Goal: Transaction & Acquisition: Purchase product/service

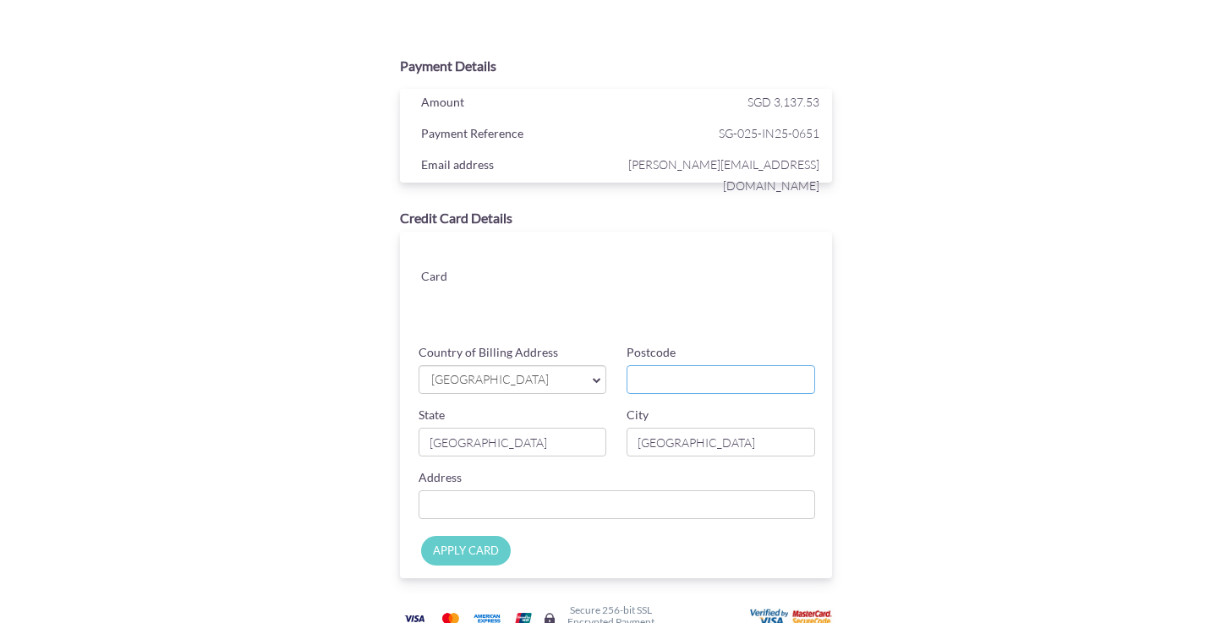
click at [684, 388] on input "Postcode" at bounding box center [721, 379] width 189 height 29
type input "0287"
click at [542, 386] on span "[GEOGRAPHIC_DATA]" at bounding box center [505, 380] width 150 height 18
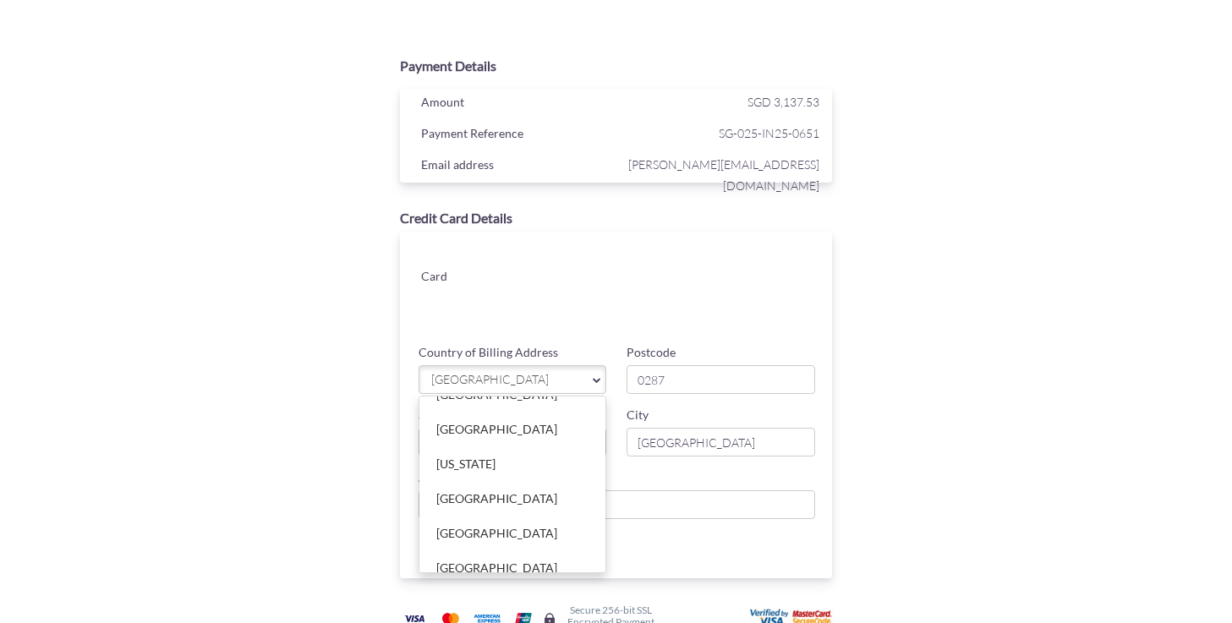
scroll to position [5685, 0]
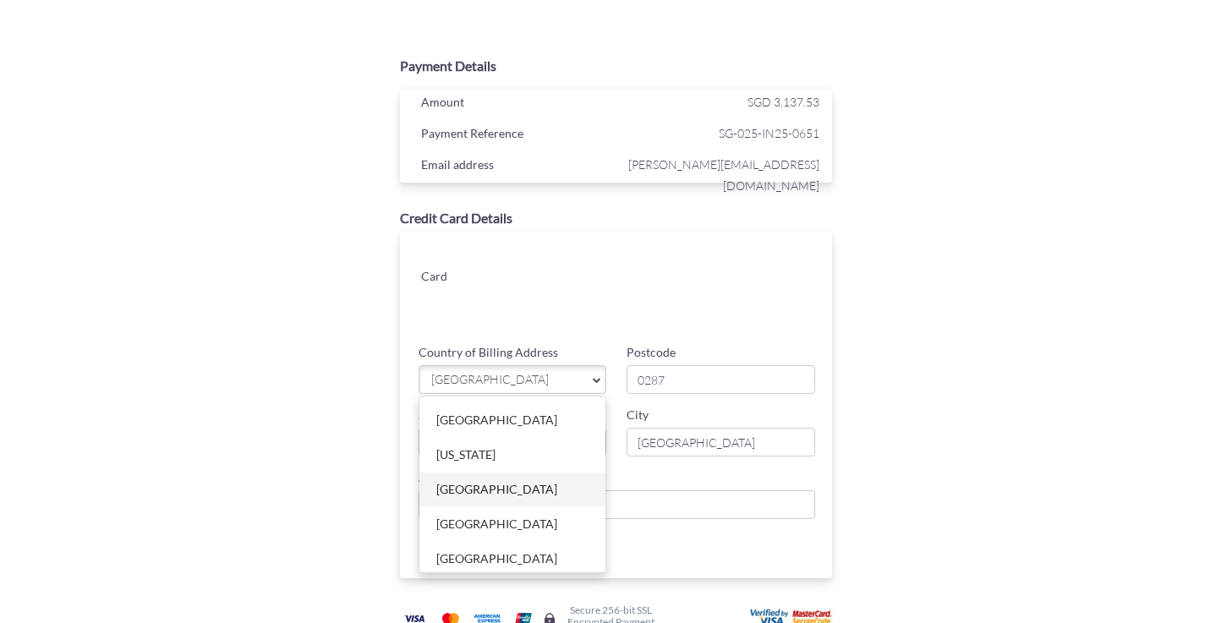
click at [546, 488] on link "[GEOGRAPHIC_DATA]" at bounding box center [513, 490] width 187 height 34
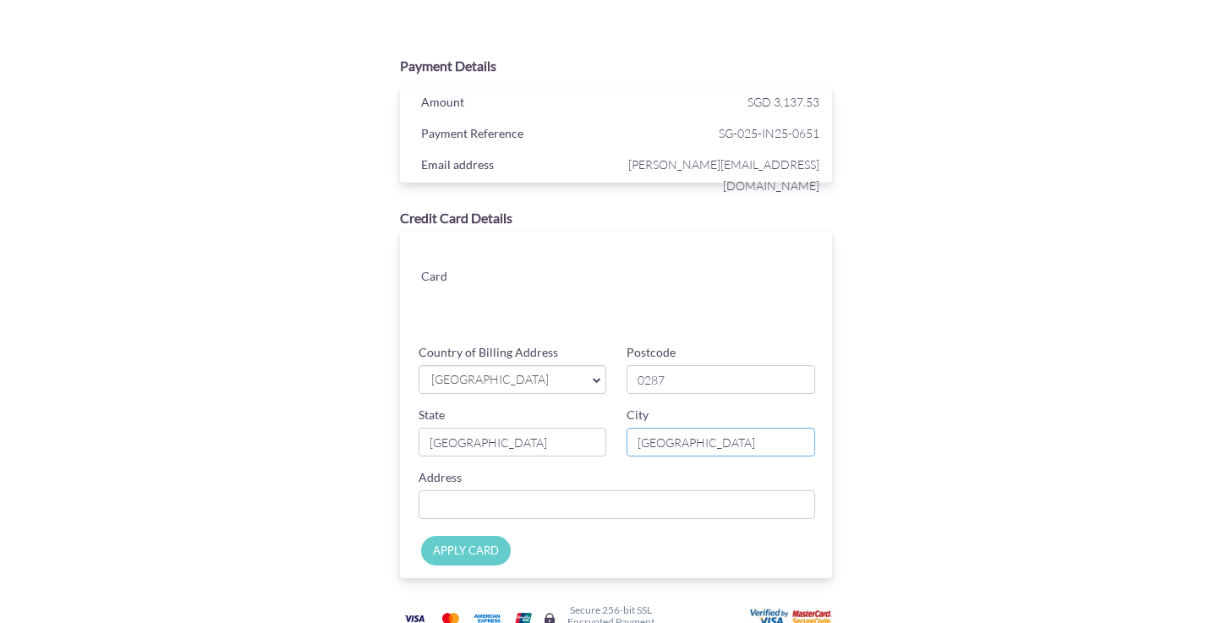
click at [693, 444] on input "[GEOGRAPHIC_DATA]" at bounding box center [721, 442] width 189 height 29
click at [640, 509] on input "Country of Billing Address" at bounding box center [618, 505] width 398 height 29
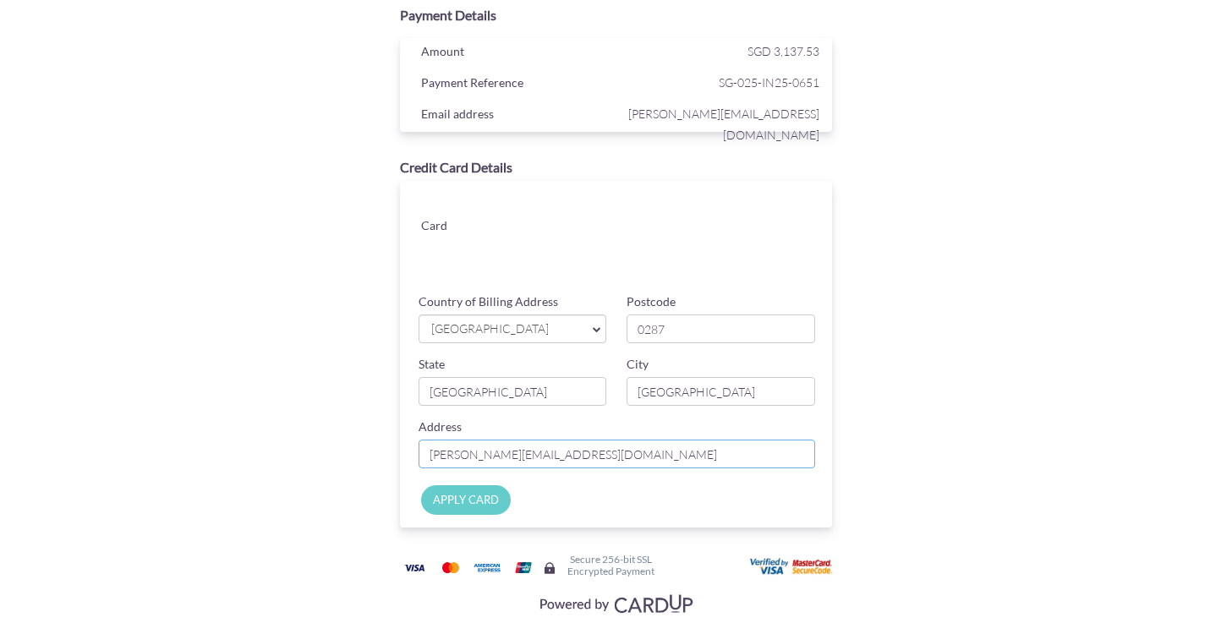
scroll to position [52, 0]
click at [858, 388] on div "Credit Card Details Card Card ending CHANGE Country of Billing Address [GEOGRAP…" at bounding box center [616, 341] width 550 height 387
click at [621, 452] on input "[STREET_ADDRESS][PERSON_NAME]" at bounding box center [618, 452] width 398 height 29
type input "[STREET_ADDRESS]"
type input "[GEOGRAPHIC_DATA]"
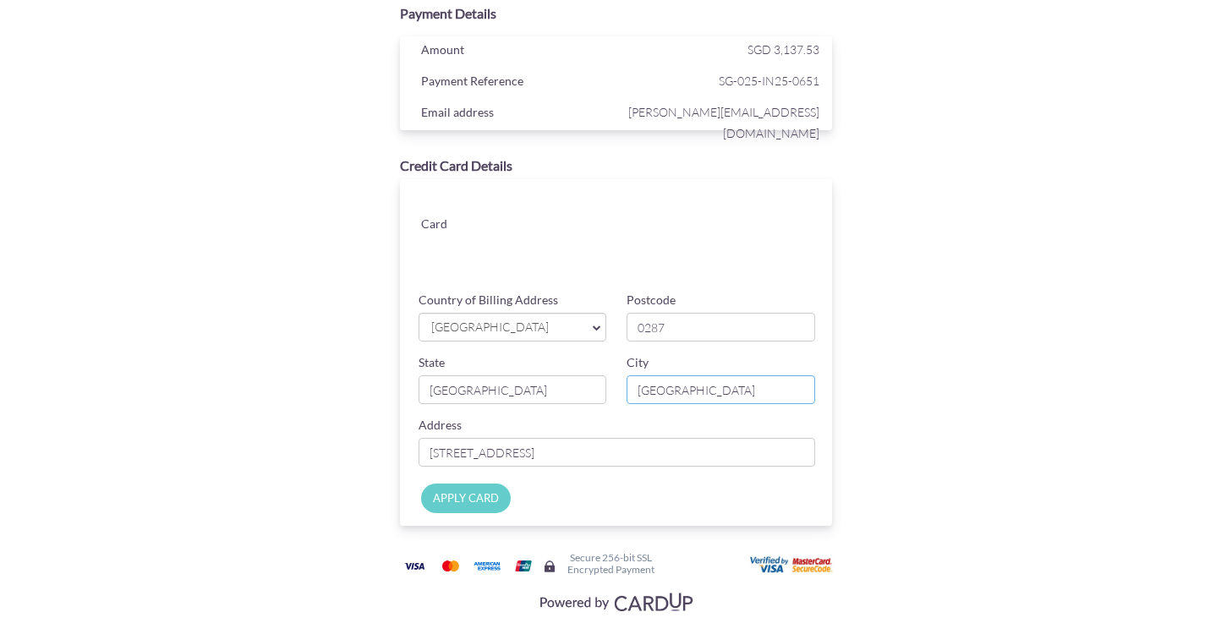
type input "[GEOGRAPHIC_DATA]"
click at [492, 491] on input "APPLY CARD" at bounding box center [466, 499] width 90 height 30
type input "Applying..."
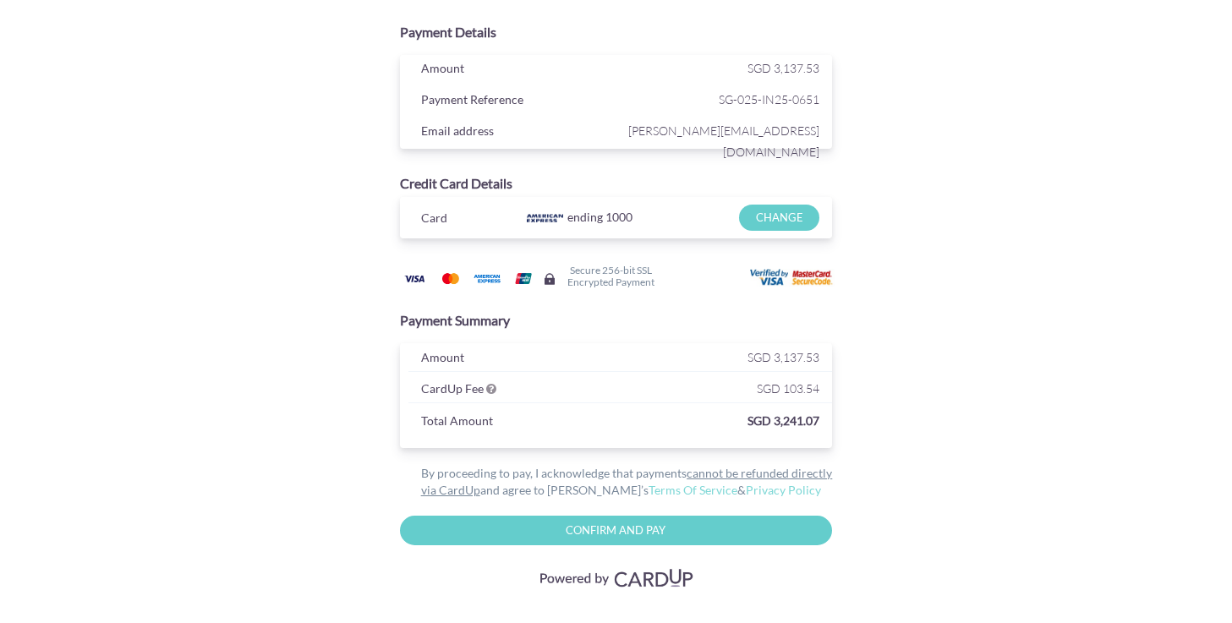
scroll to position [47, 0]
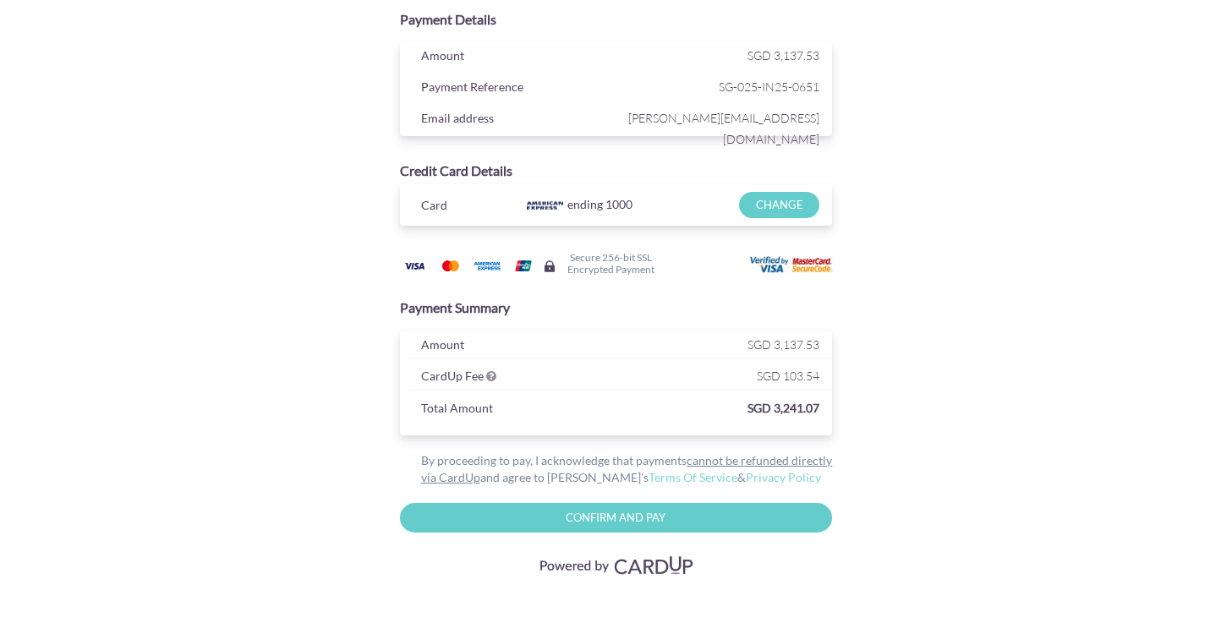
click at [684, 524] on input "Confirm and Pay" at bounding box center [616, 518] width 433 height 30
type input "Please wait..."
